Goal: Find specific page/section: Find specific page/section

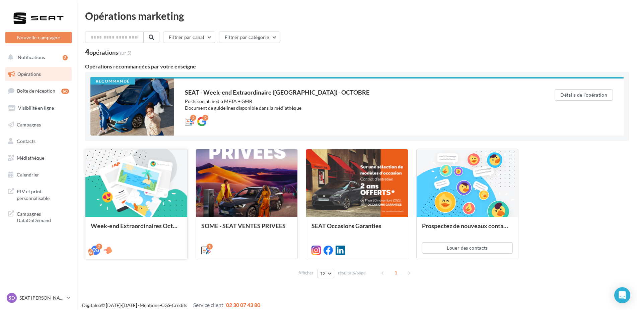
click at [138, 189] on div at bounding box center [136, 183] width 102 height 68
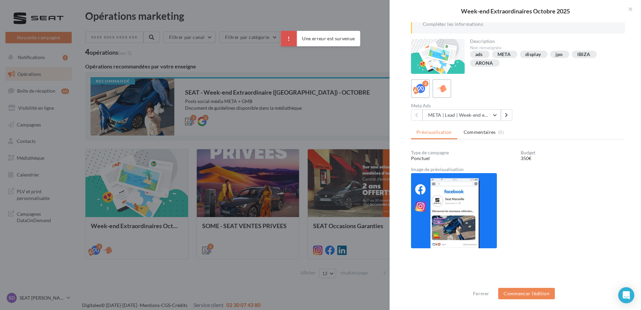
scroll to position [54, 0]
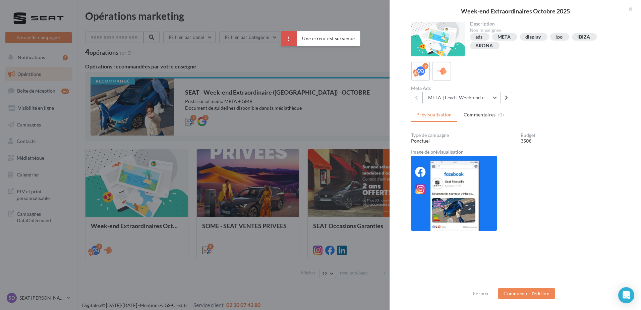
drag, startPoint x: 479, startPoint y: 98, endPoint x: 489, endPoint y: 101, distance: 10.6
click at [479, 98] on button "META | Lead | Week-end extraordinaires Octobre 2025" at bounding box center [461, 97] width 78 height 11
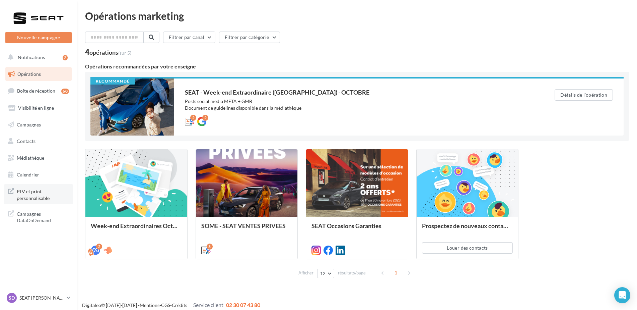
click at [39, 196] on span "PLV et print personnalisable" at bounding box center [43, 194] width 52 height 14
click at [34, 163] on link "Médiathèque" at bounding box center [38, 158] width 69 height 14
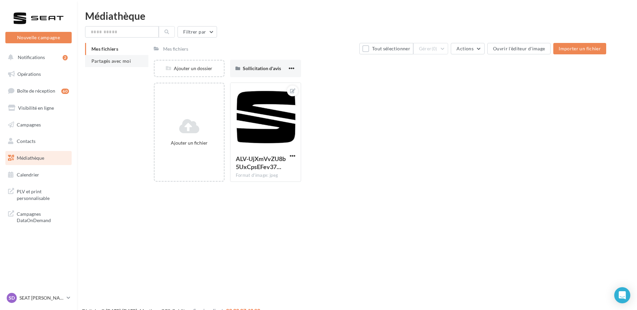
click at [134, 62] on li "Partagés avec moi" at bounding box center [116, 61] width 63 height 12
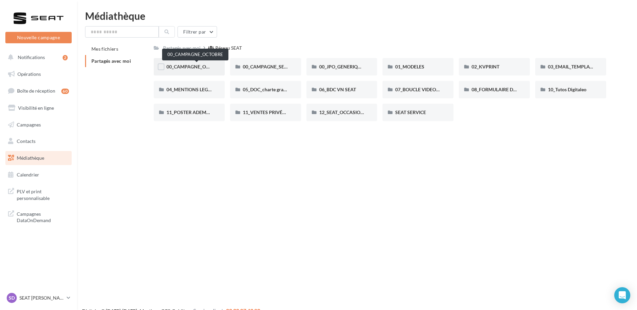
click at [199, 67] on span "00_CAMPAGNE_OCTOBRE" at bounding box center [195, 67] width 57 height 6
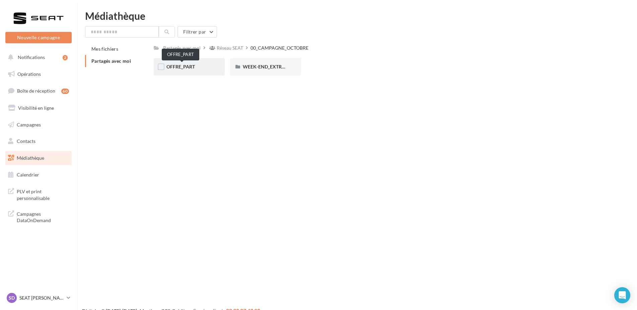
click at [195, 64] on span "OFFRE_PART" at bounding box center [181, 67] width 28 height 6
click at [271, 66] on div "IBIZA" at bounding box center [266, 66] width 46 height 7
click at [238, 48] on div "Réseau SEAT" at bounding box center [230, 48] width 26 height 7
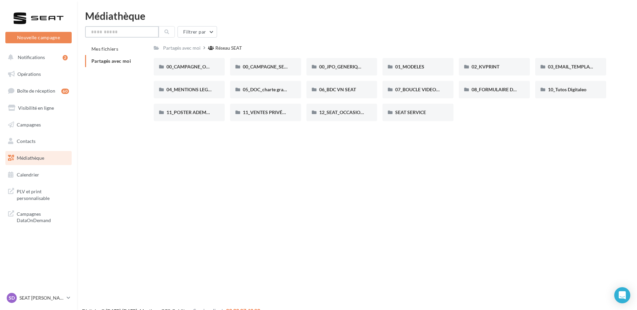
click at [126, 34] on input "text" at bounding box center [122, 31] width 74 height 11
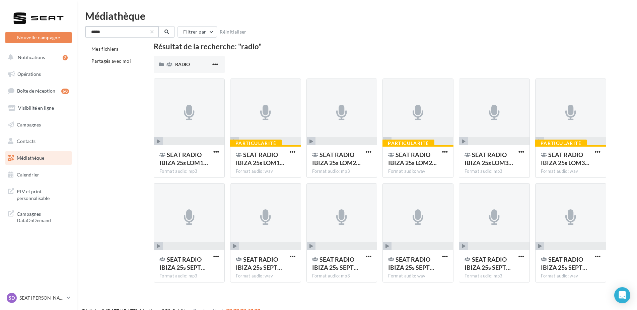
type input "*****"
click at [429, 308] on div "Digitaleo © 2015-2025 - Mentions - CGS - Crédits Service client 02 30 07 43 80" at bounding box center [357, 311] width 560 height 8
click at [628, 30] on div "***** Filtrer par Réinitialiser" at bounding box center [357, 31] width 544 height 11
click at [45, 159] on link "Médiathèque" at bounding box center [38, 158] width 69 height 14
